Goal: Task Accomplishment & Management: Complete application form

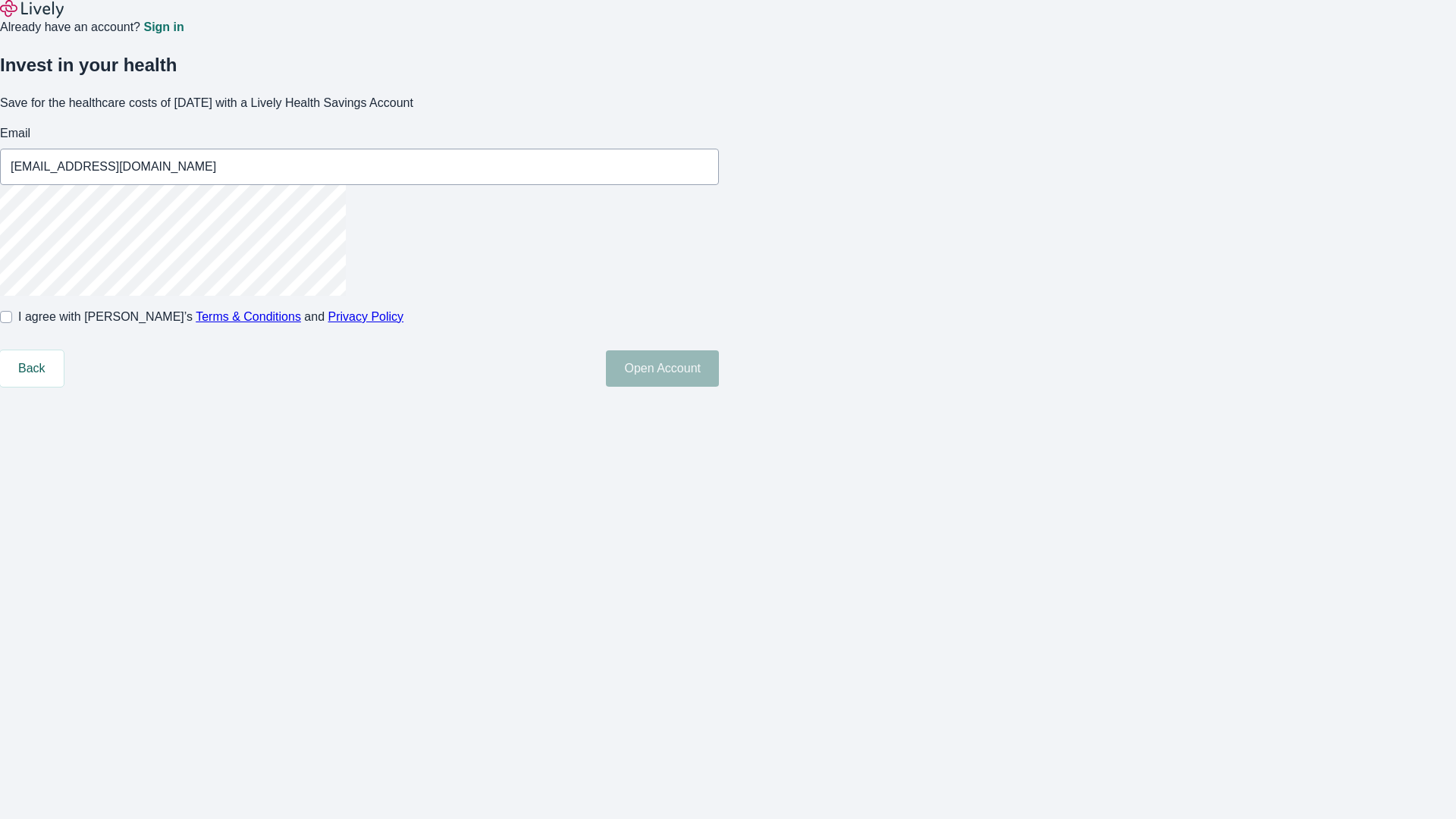
click at [13, 323] on input "I agree with Lively’s Terms & Conditions and Privacy Policy" at bounding box center [6, 317] width 13 height 13
checkbox input "true"
click at [719, 387] on button "Open Account" at bounding box center [663, 369] width 113 height 37
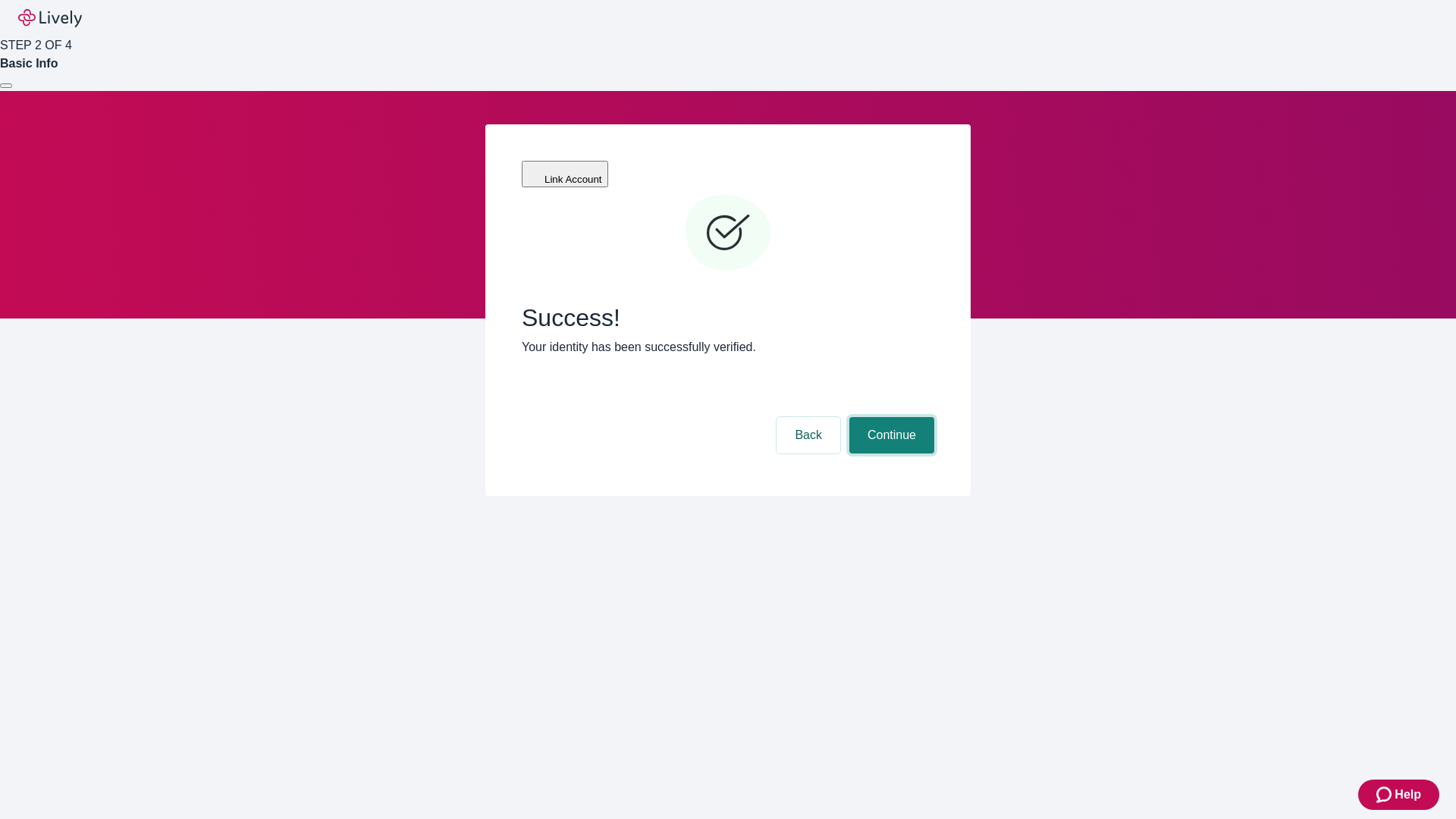
click at [890, 417] on button "Continue" at bounding box center [892, 435] width 85 height 37
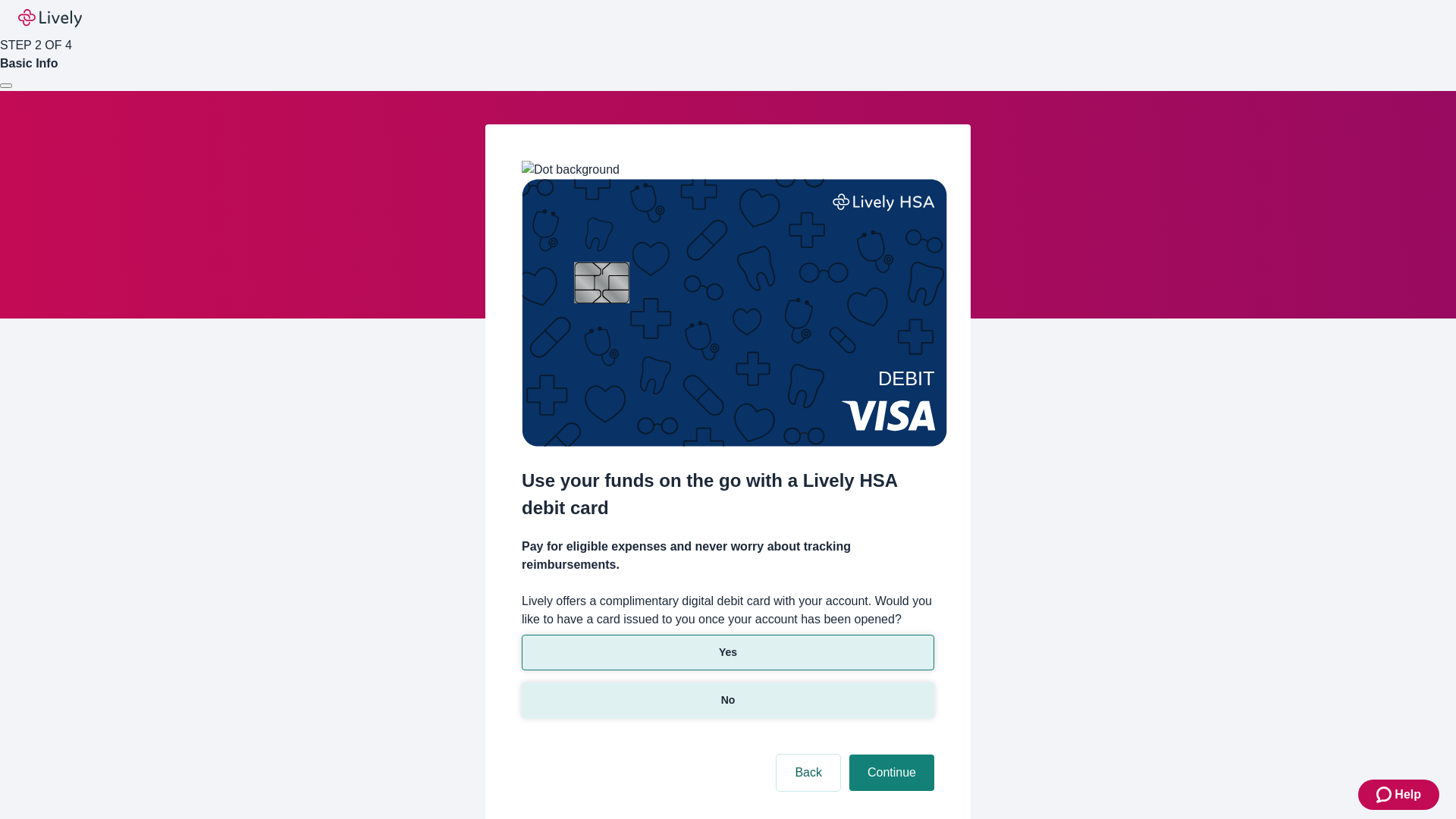
click at [727, 692] on p "No" at bounding box center [728, 700] width 14 height 16
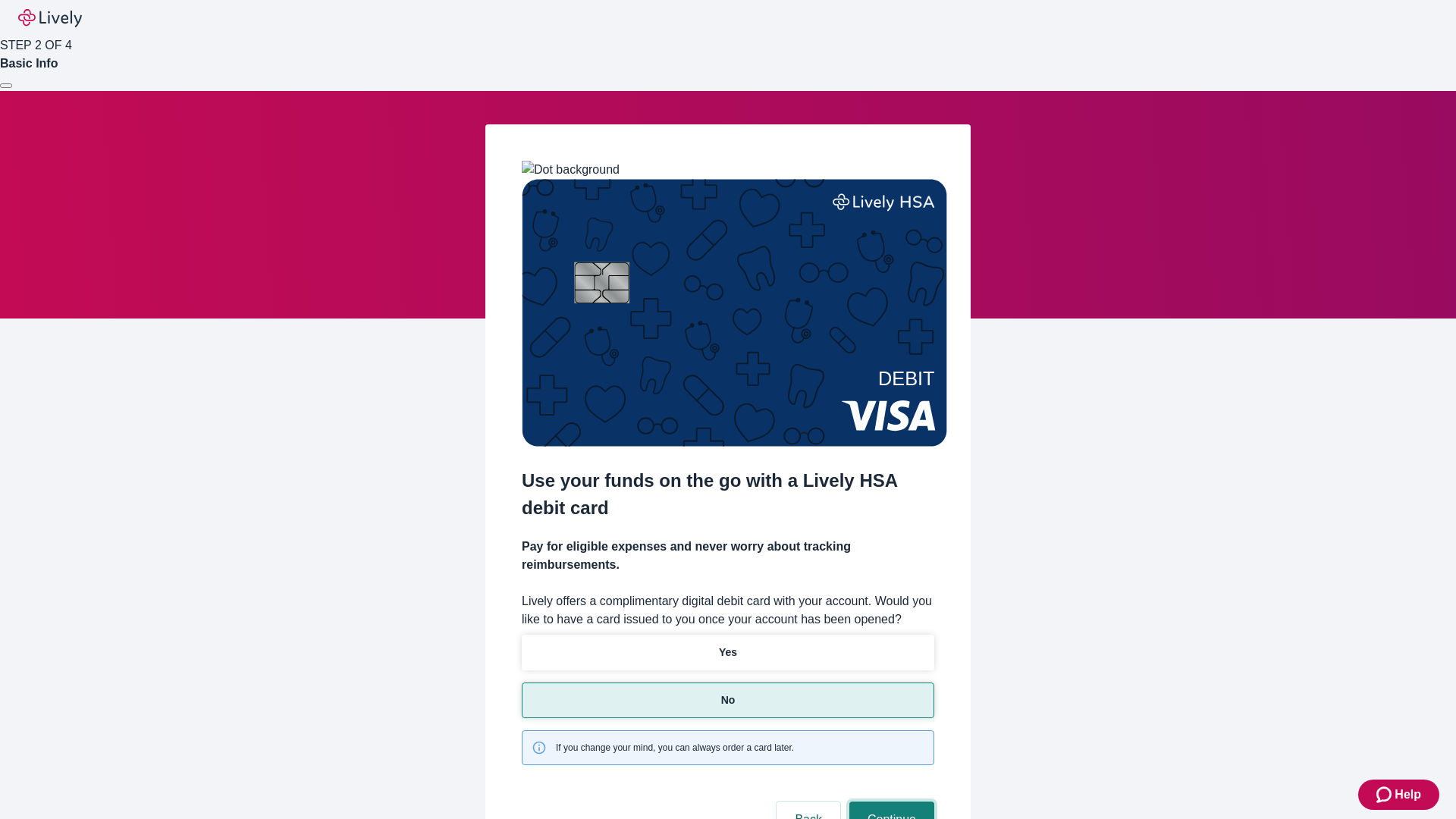
click at [890, 801] on button "Continue" at bounding box center [892, 820] width 85 height 37
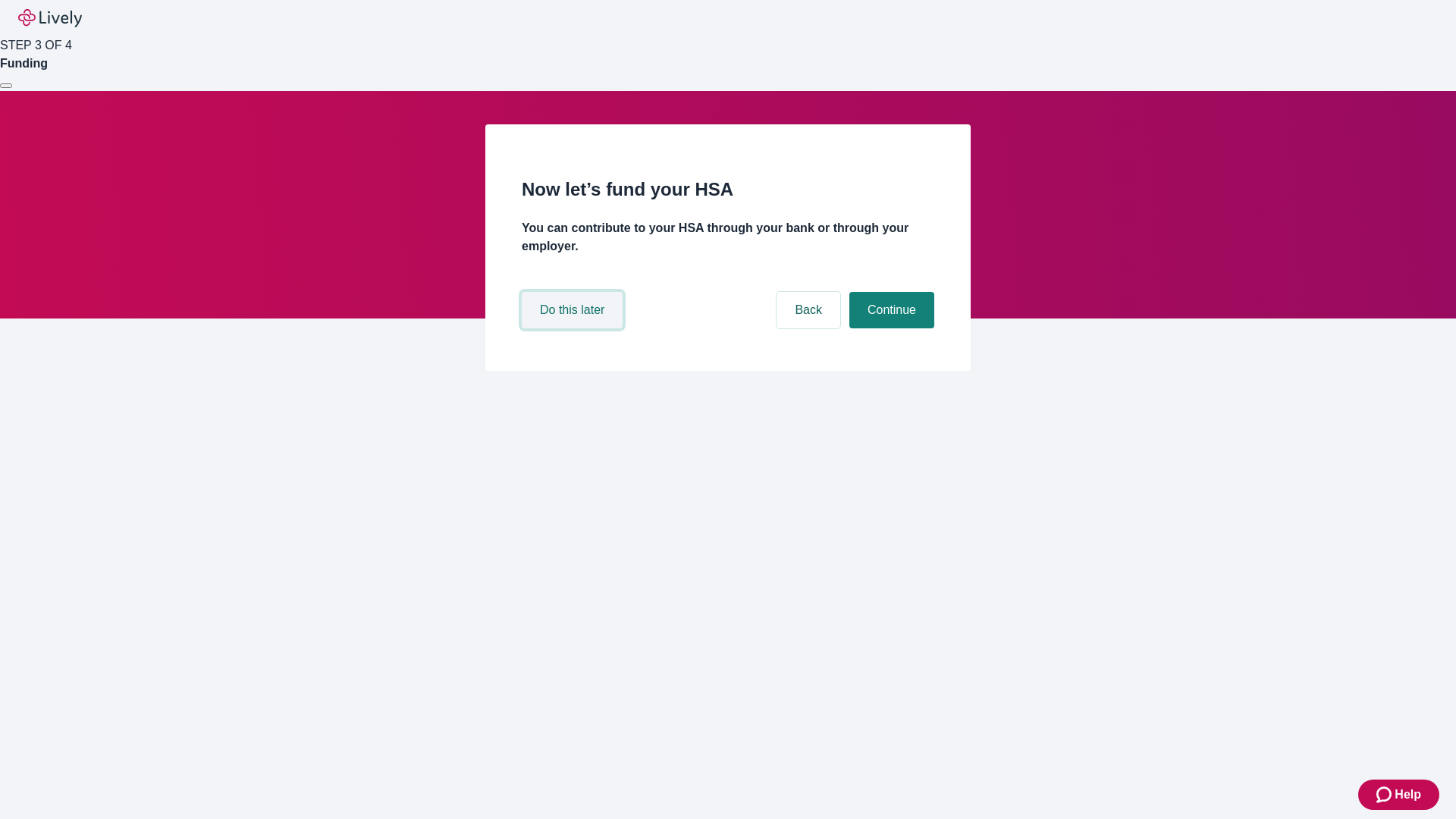
click at [575, 329] on button "Do this later" at bounding box center [572, 310] width 101 height 37
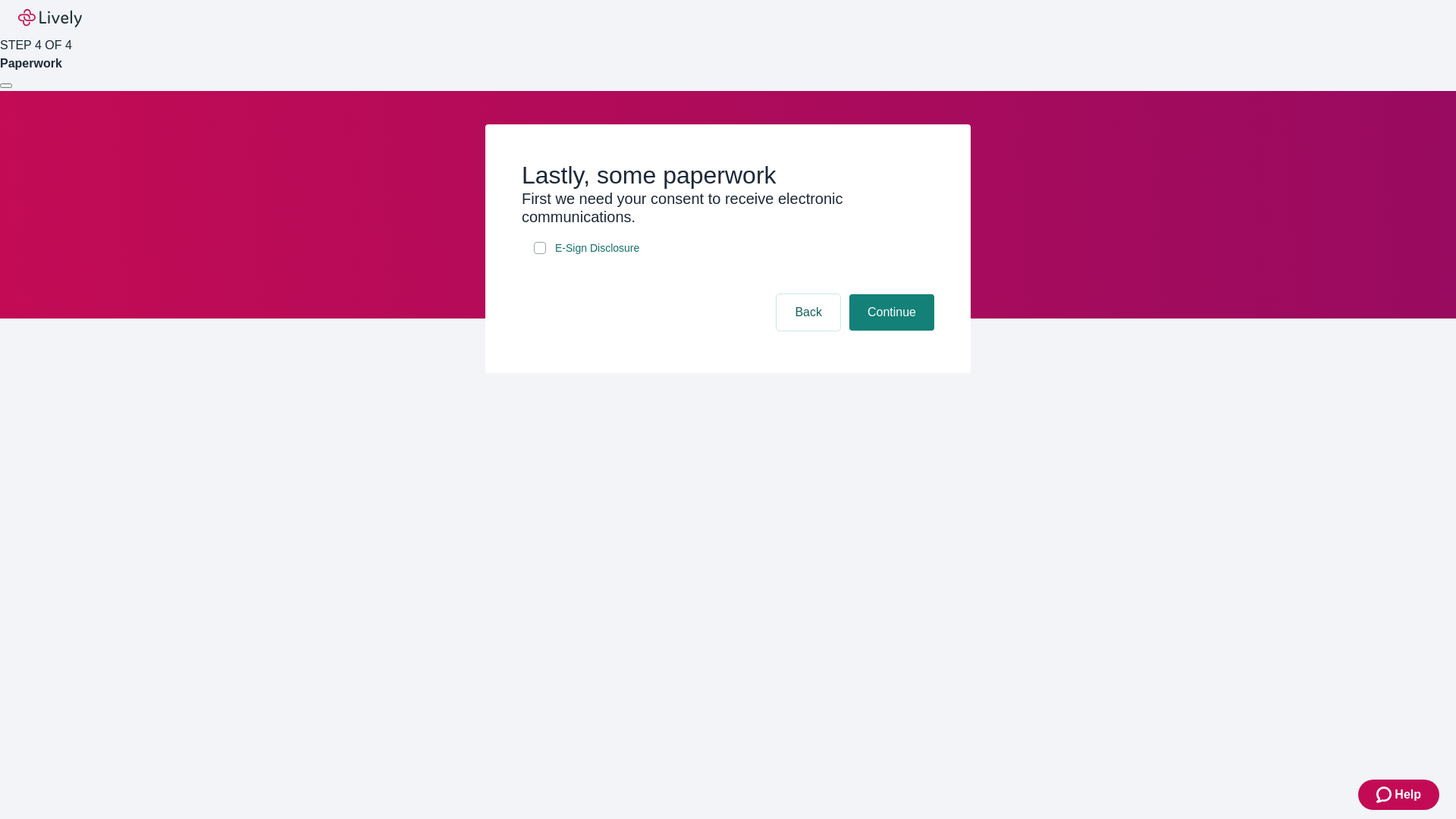
click at [540, 254] on input "E-Sign Disclosure" at bounding box center [540, 248] width 13 height 13
checkbox input "true"
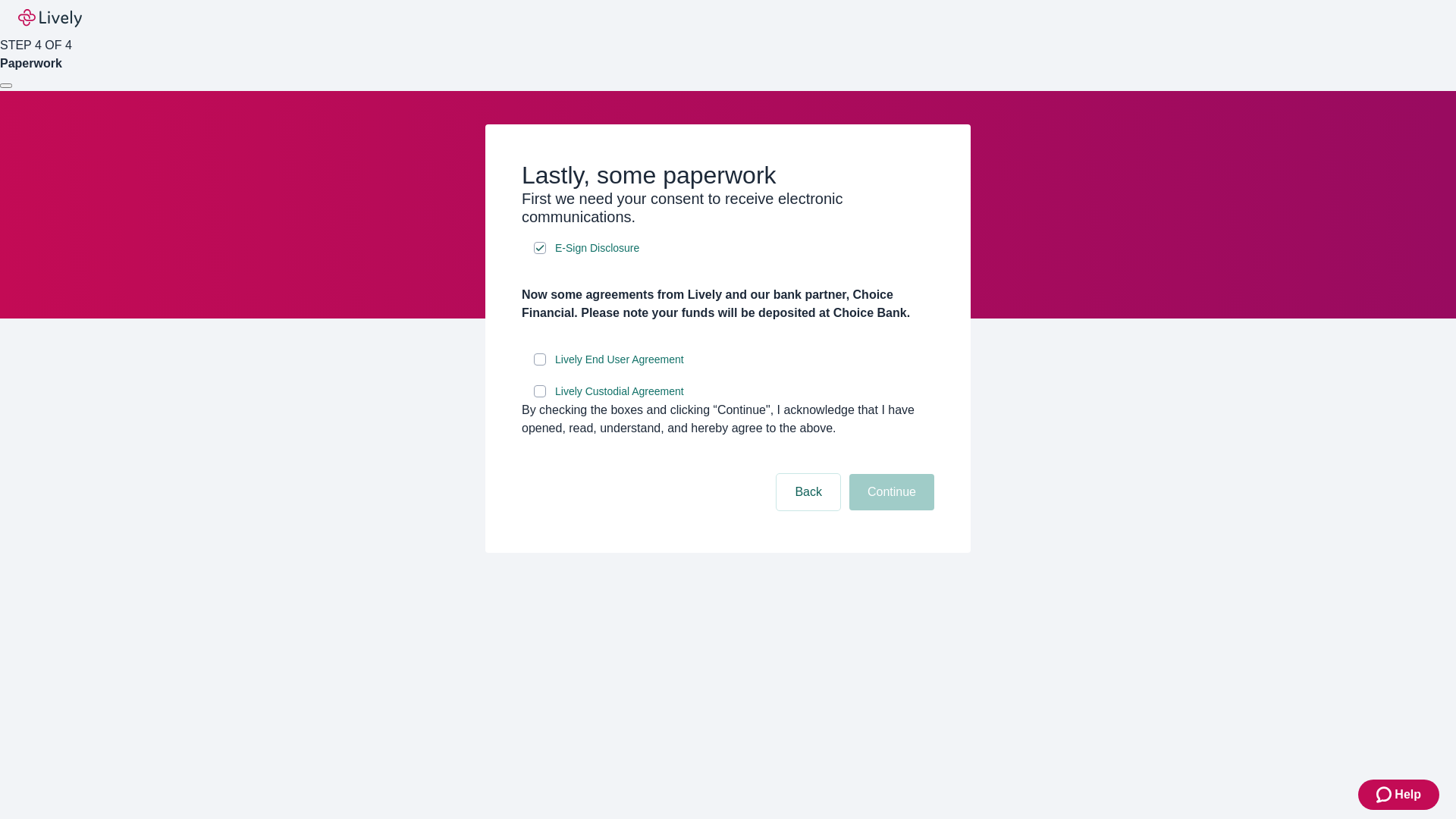
click at [540, 365] on input "Lively End User Agreement" at bounding box center [540, 359] width 13 height 13
checkbox input "true"
click at [540, 398] on input "Lively Custodial Agreement" at bounding box center [540, 391] width 13 height 13
checkbox input "true"
click at [890, 510] on button "Continue" at bounding box center [892, 492] width 85 height 37
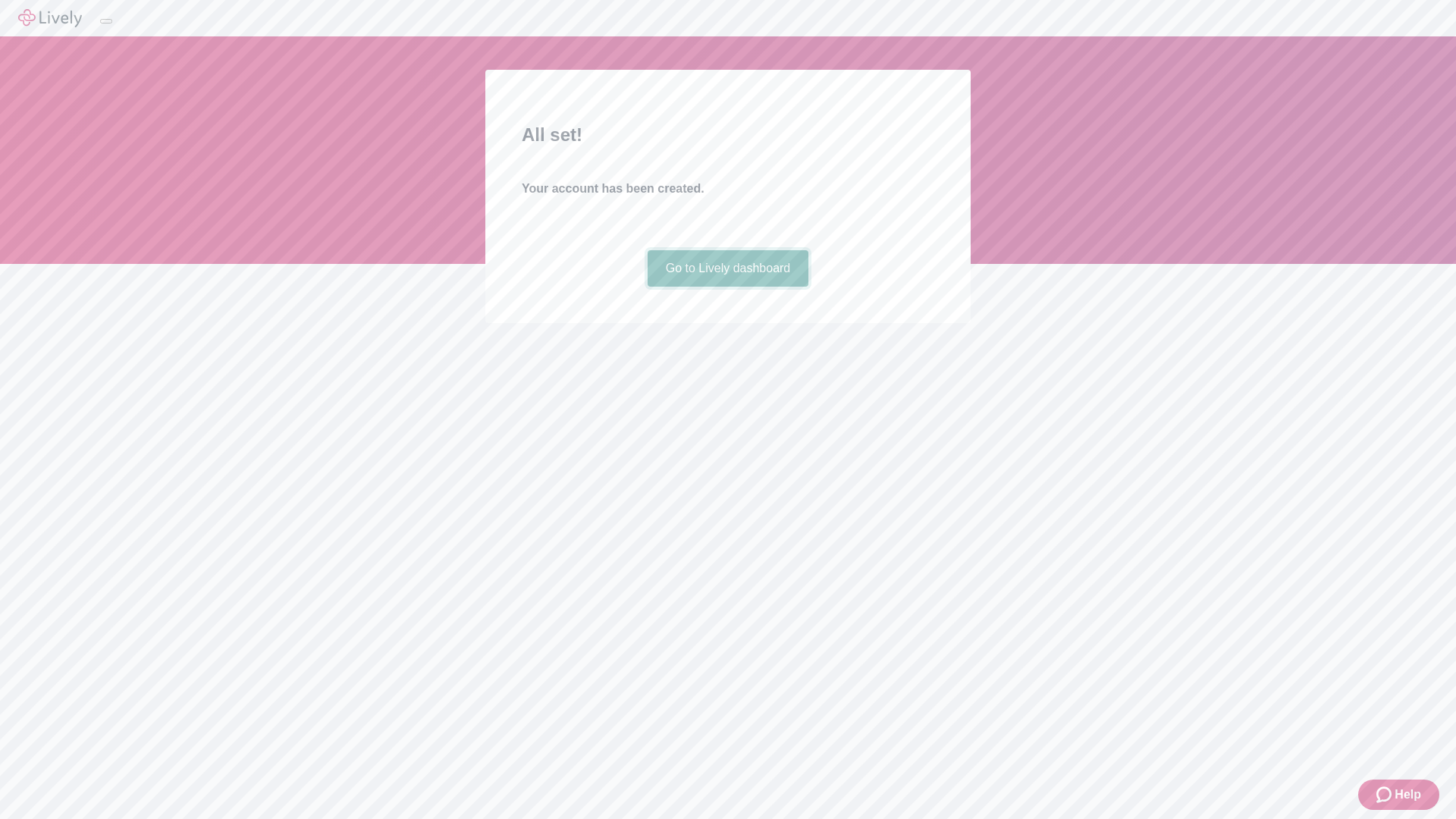
click at [727, 287] on link "Go to Lively dashboard" at bounding box center [729, 269] width 162 height 37
